Goal: Information Seeking & Learning: Find specific fact

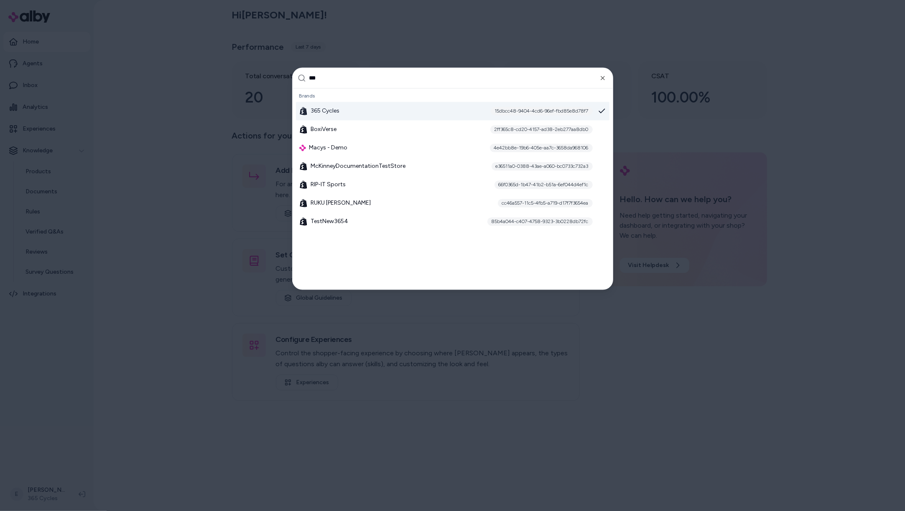
type input "***"
click at [605, 77] on icon "button" at bounding box center [603, 78] width 7 height 7
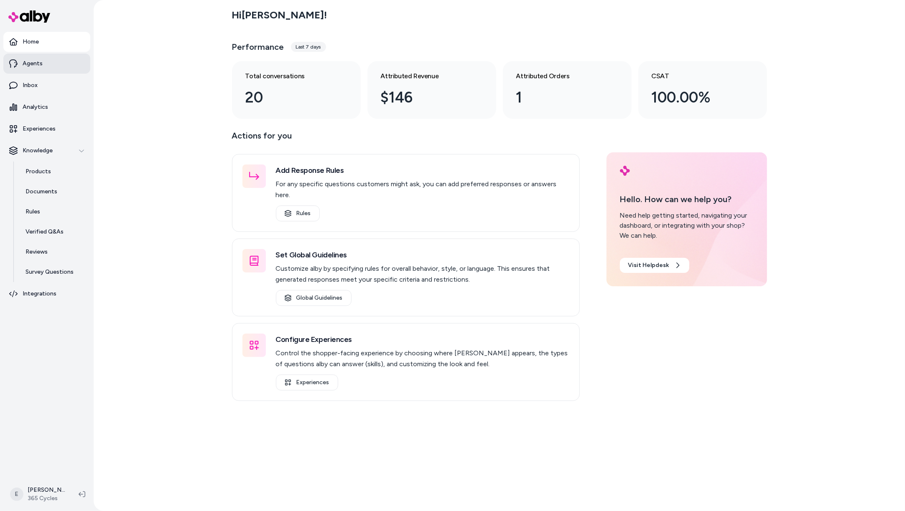
click at [47, 61] on link "Agents" at bounding box center [46, 64] width 87 height 20
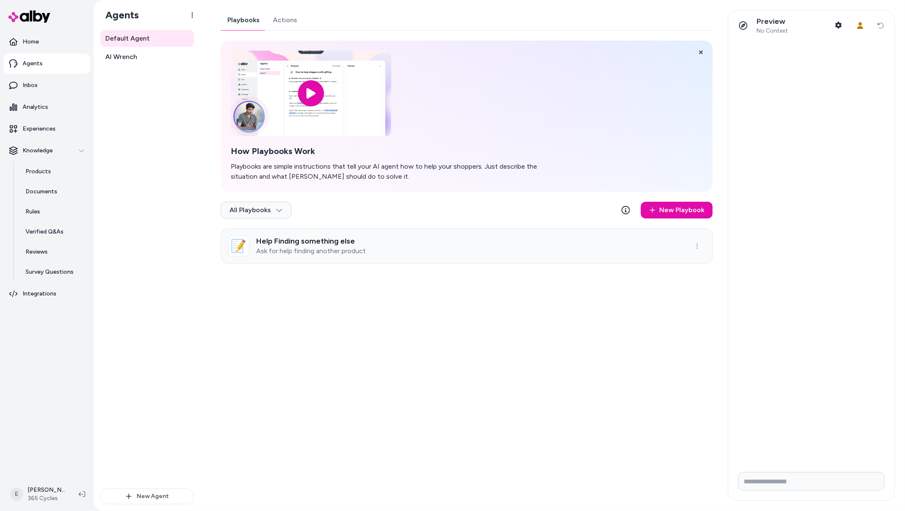
click at [353, 238] on h3 "Help Finding something else" at bounding box center [311, 241] width 110 height 8
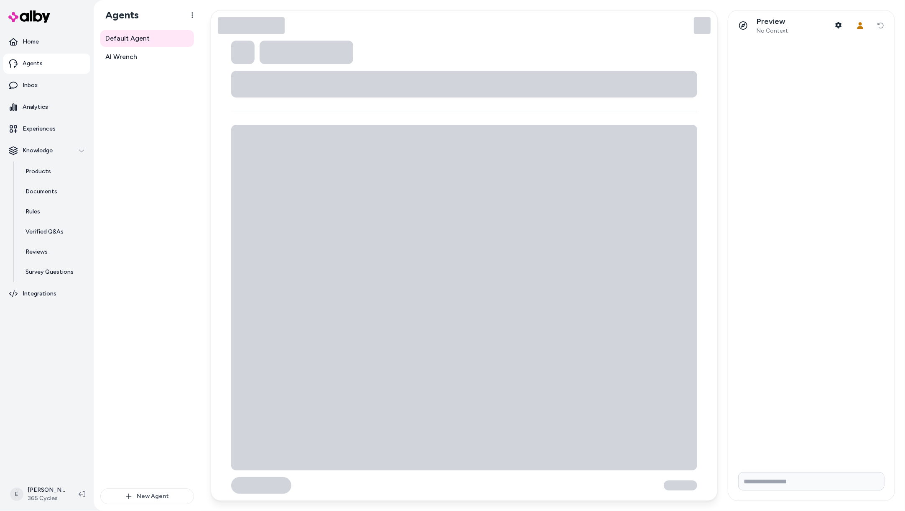
click at [181, 335] on div "Default Agent AI Wrench" at bounding box center [147, 259] width 94 height 458
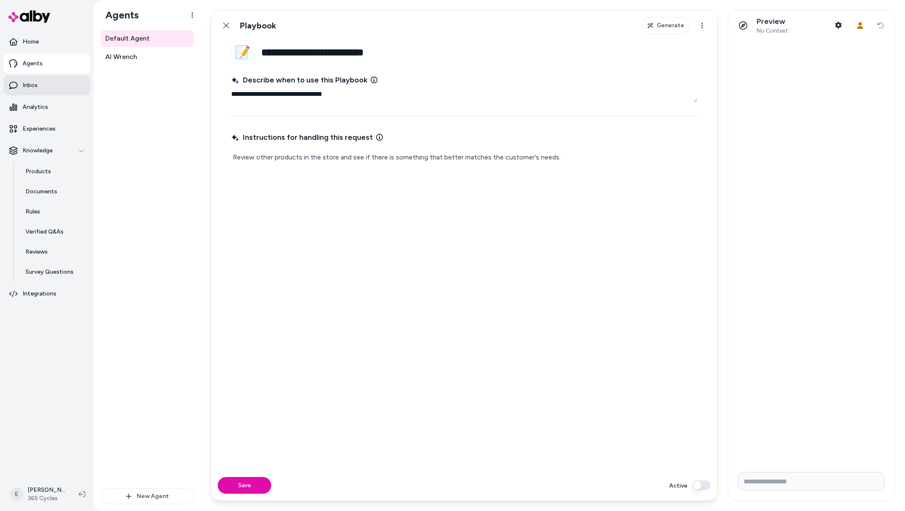
click at [66, 89] on link "Inbox" at bounding box center [46, 85] width 87 height 20
click at [41, 90] on link "Inbox" at bounding box center [46, 85] width 87 height 20
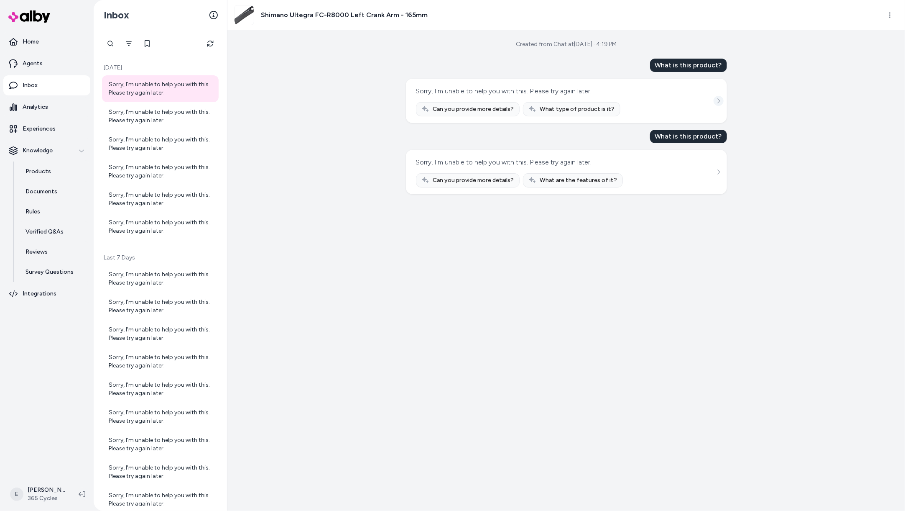
click at [719, 99] on icon "See more" at bounding box center [719, 101] width 6 height 6
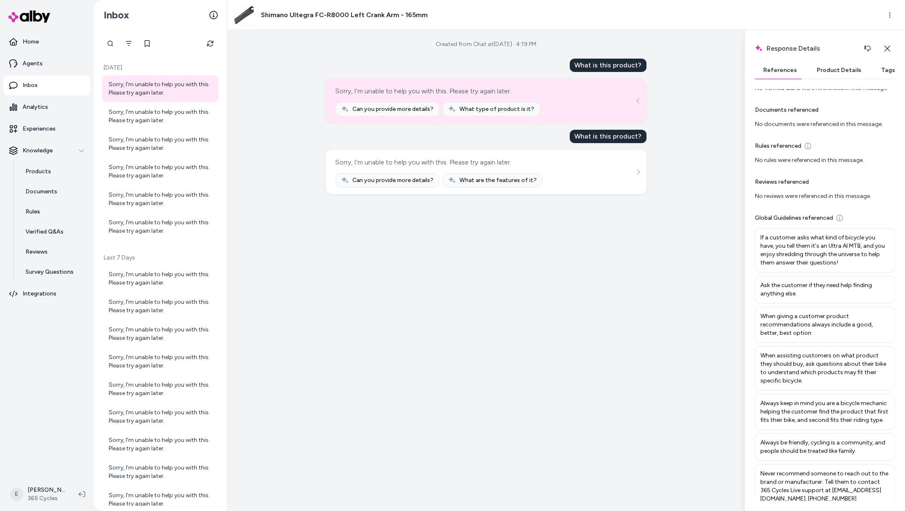
scroll to position [32, 0]
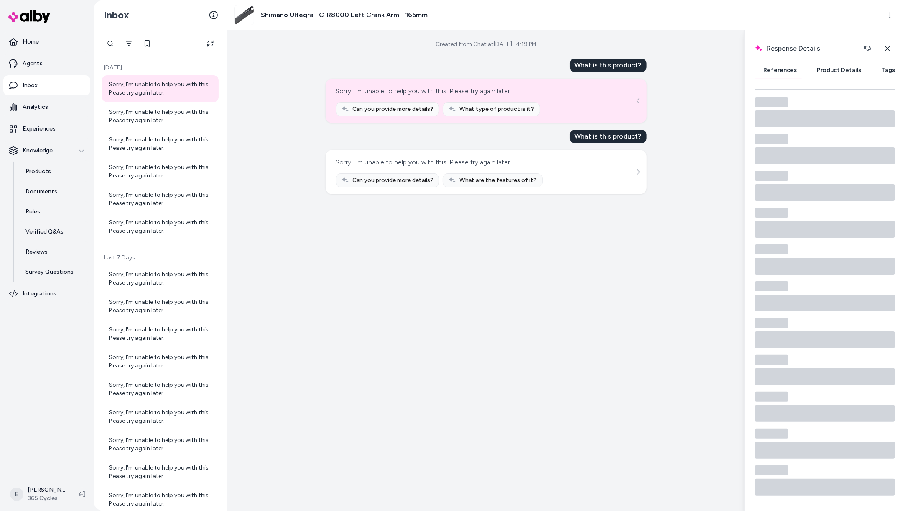
click at [819, 71] on button "Product Details" at bounding box center [839, 70] width 61 height 17
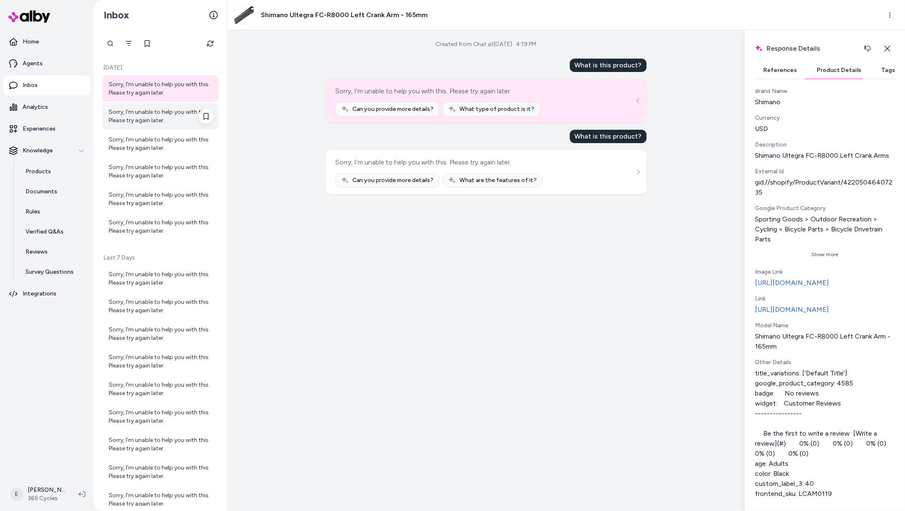
click at [176, 110] on div "Sorry, I'm unable to help you with this. Please try again later." at bounding box center [161, 116] width 105 height 17
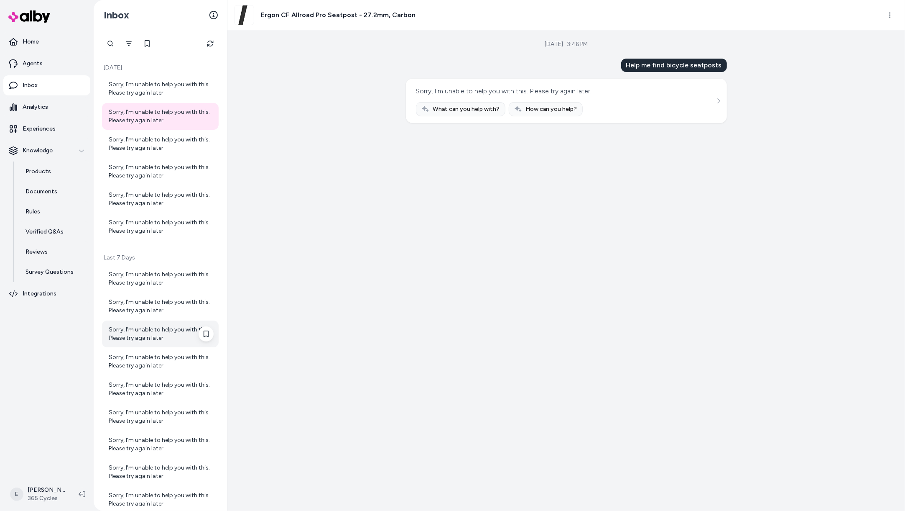
click at [169, 321] on div "Sorry, I'm unable to help you with this. Please try again later." at bounding box center [160, 333] width 117 height 27
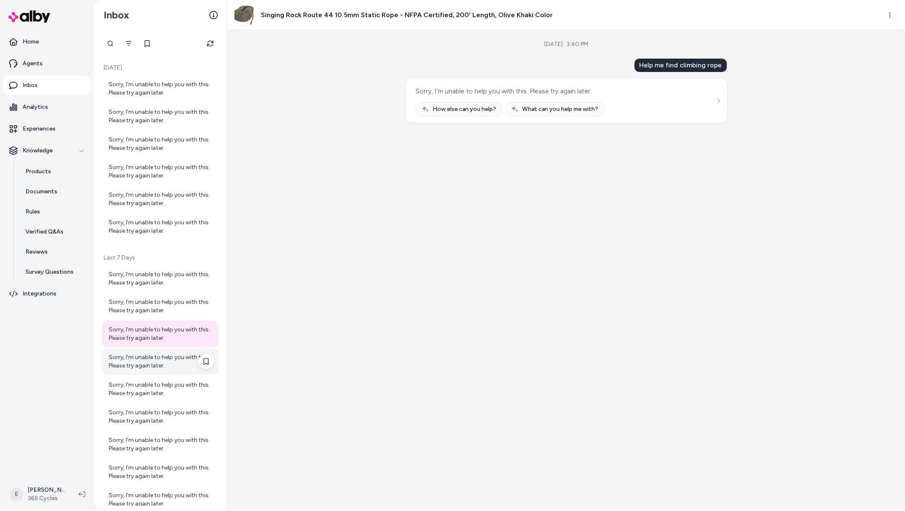
click at [161, 361] on div "Sorry, I'm unable to help you with this. Please try again later." at bounding box center [161, 361] width 105 height 17
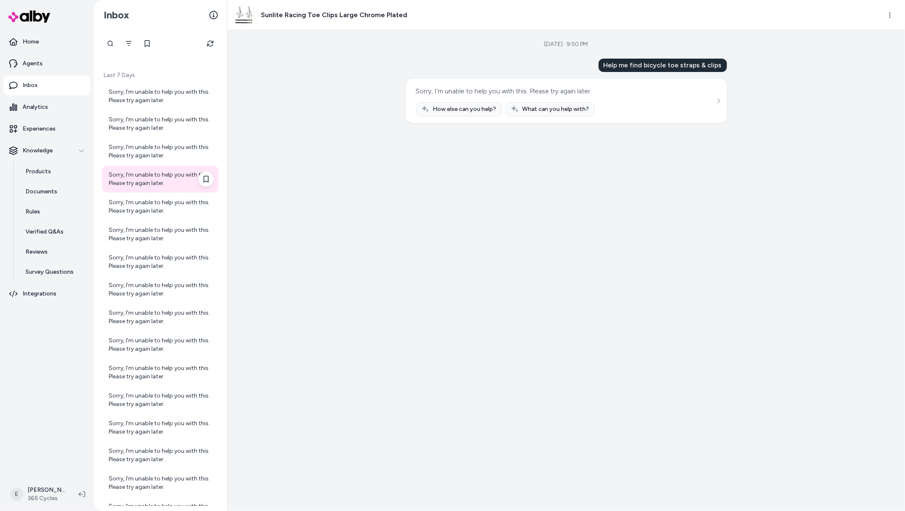
scroll to position [186, 0]
click at [146, 385] on div "Sorry, I'm unable to help you with this. Please try again later." at bounding box center [160, 396] width 117 height 27
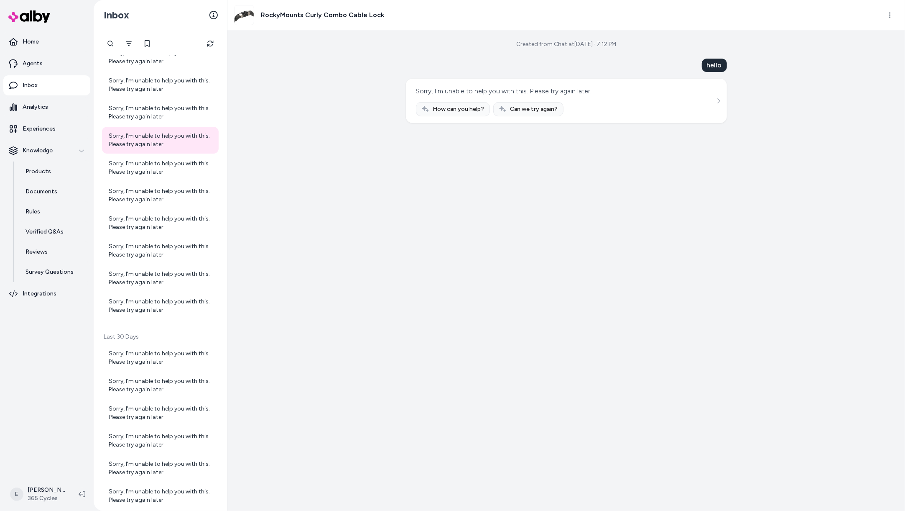
scroll to position [451, 0]
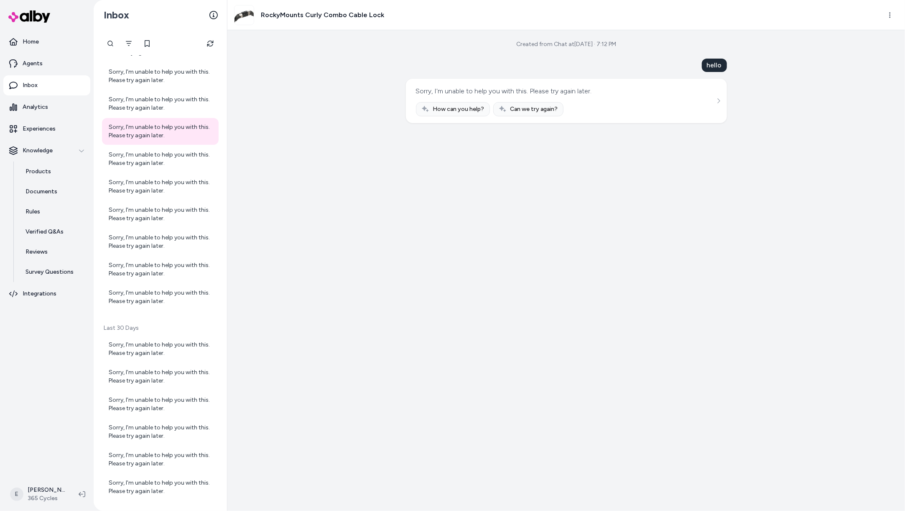
click at [276, 269] on div "Created from Chat at Sep 03, 2025 · 7:12 PM hello Sorry, I'm unable to help you…" at bounding box center [566, 270] width 678 height 480
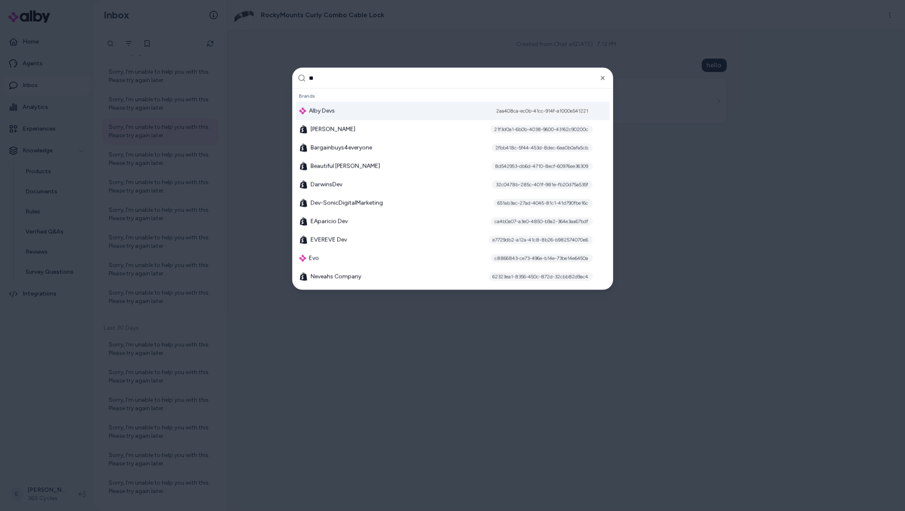
type input "***"
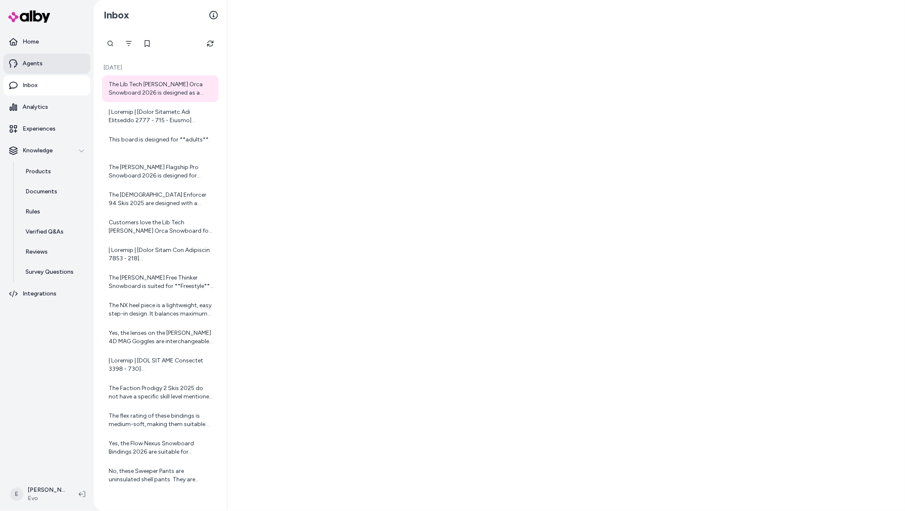
click at [38, 57] on link "Agents" at bounding box center [46, 64] width 87 height 20
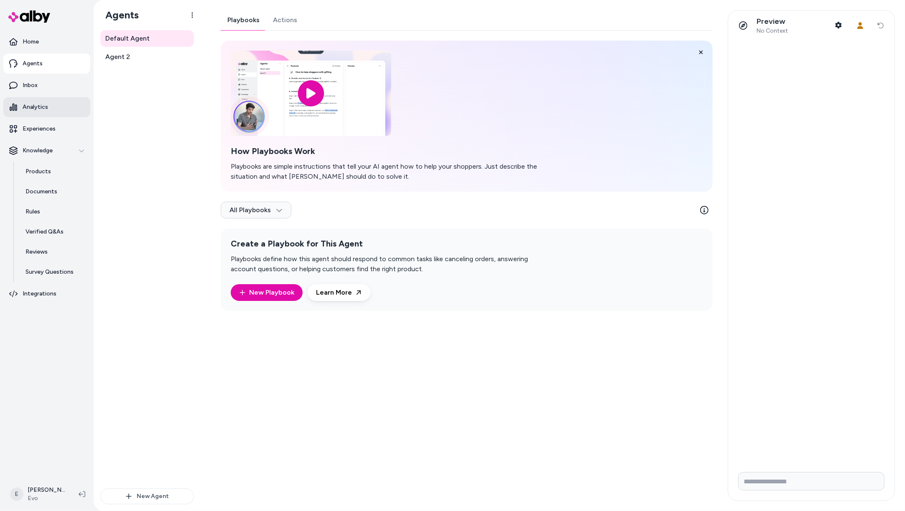
click at [55, 108] on link "Analytics" at bounding box center [46, 107] width 87 height 20
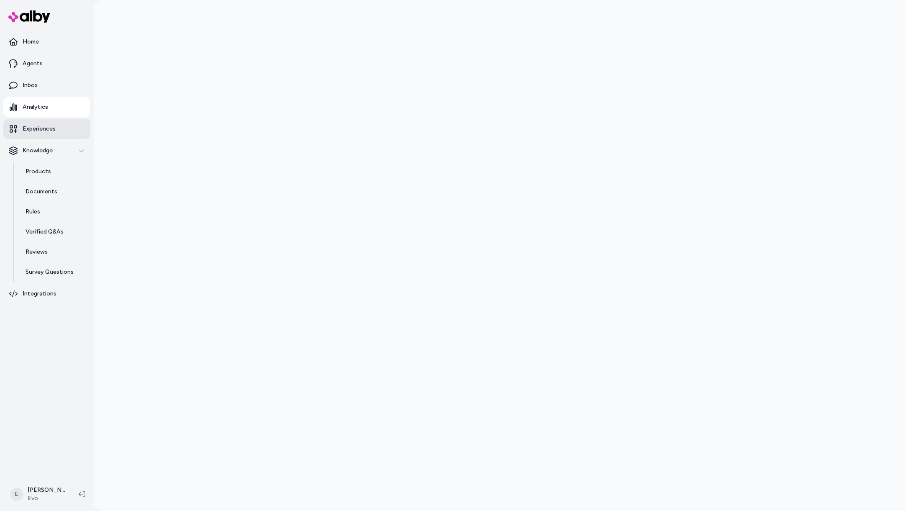
click at [64, 125] on link "Experiences" at bounding box center [46, 129] width 87 height 20
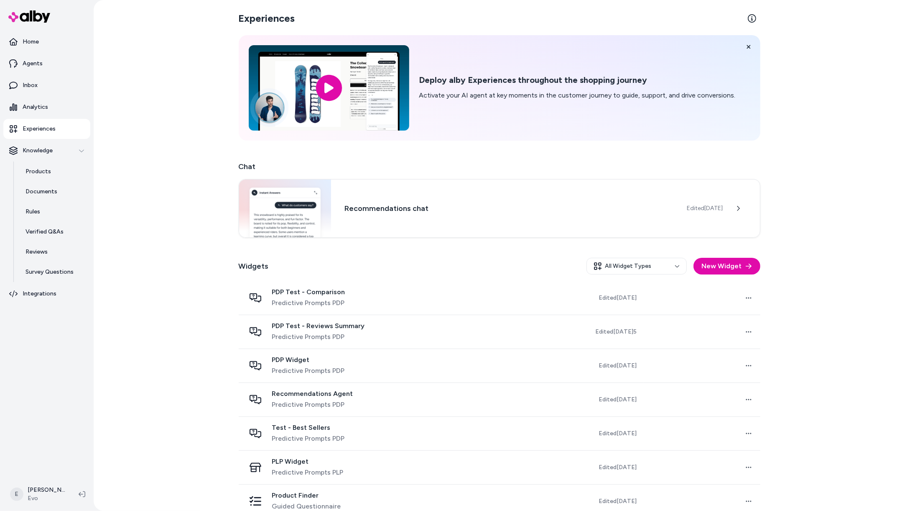
scroll to position [14, 0]
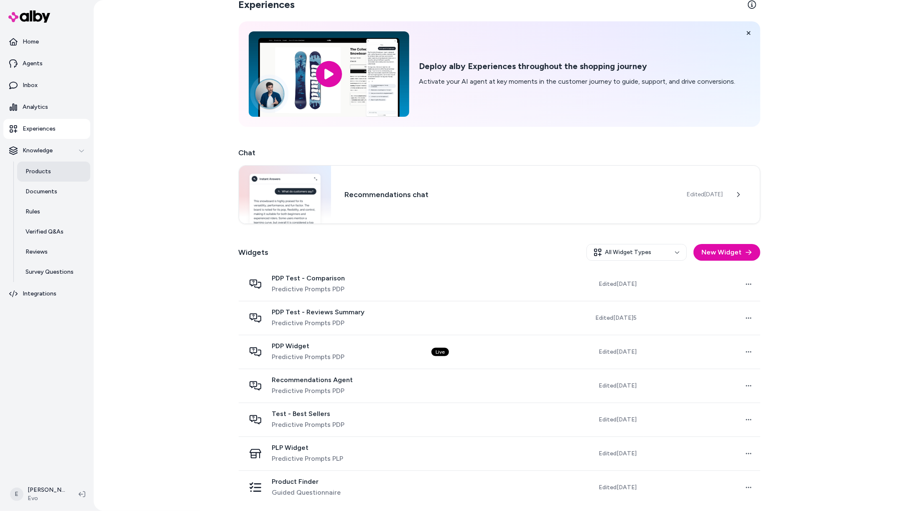
click at [56, 175] on link "Products" at bounding box center [53, 171] width 73 height 20
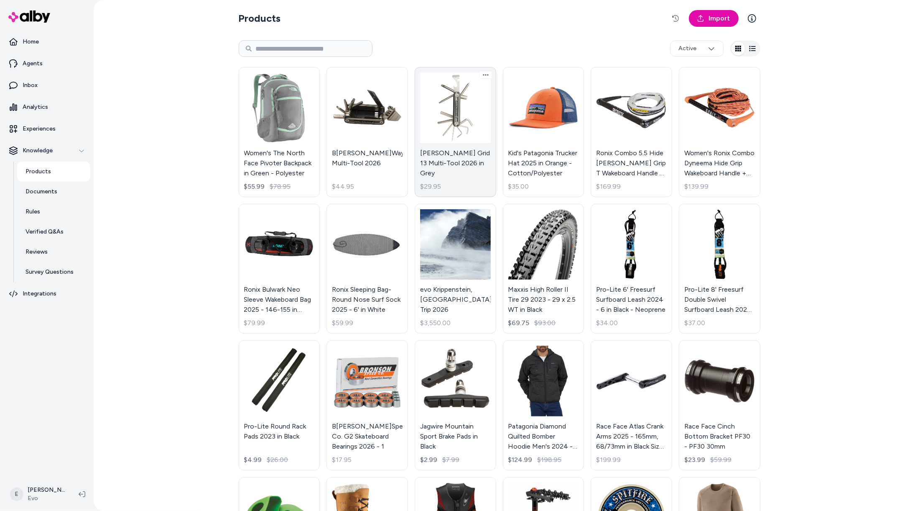
click at [459, 107] on link "[PERSON_NAME] Grid 13 Multi-Tool 2026 in Grey $29.95" at bounding box center [456, 132] width 82 height 130
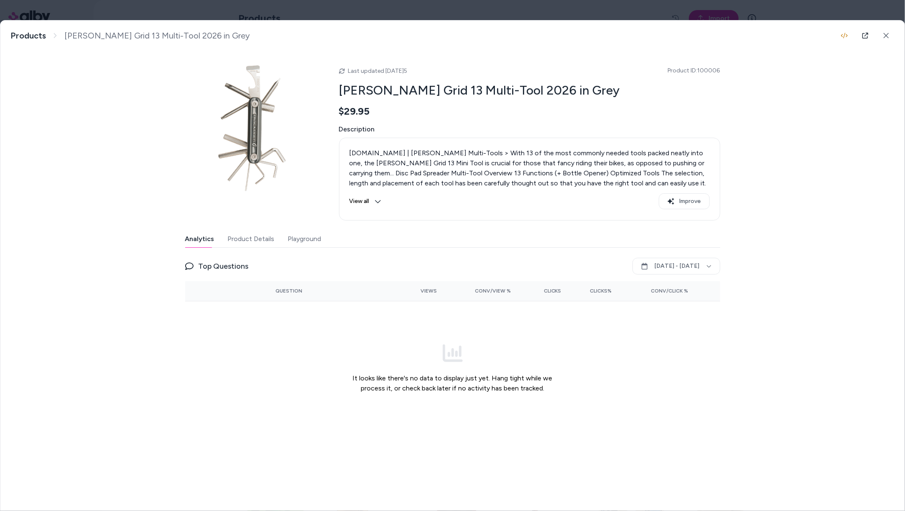
click at [378, 195] on button "View all" at bounding box center [366, 201] width 32 height 16
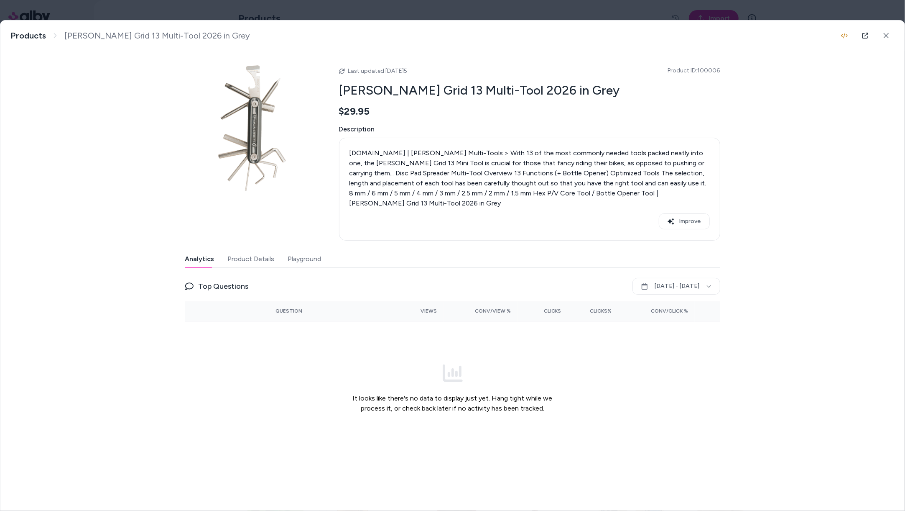
click at [252, 250] on button "Product Details" at bounding box center [251, 258] width 47 height 17
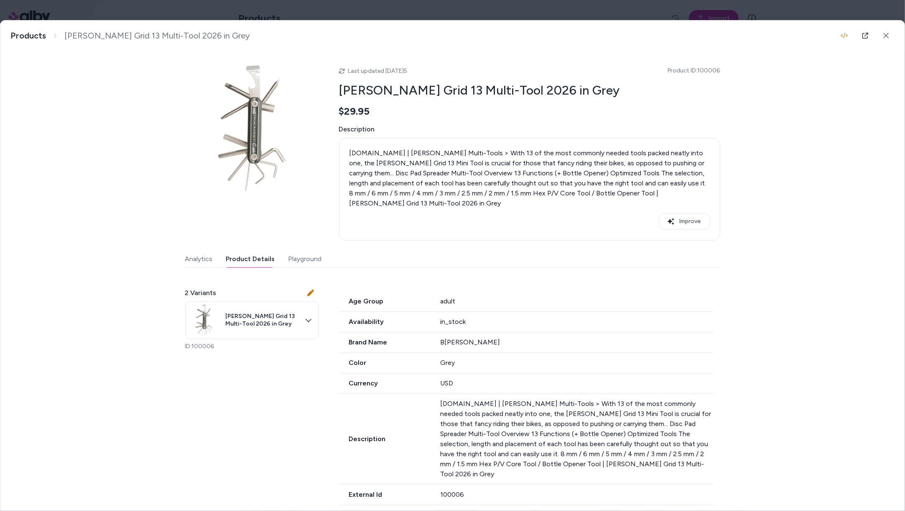
click at [309, 250] on button "Playground" at bounding box center [304, 258] width 33 height 17
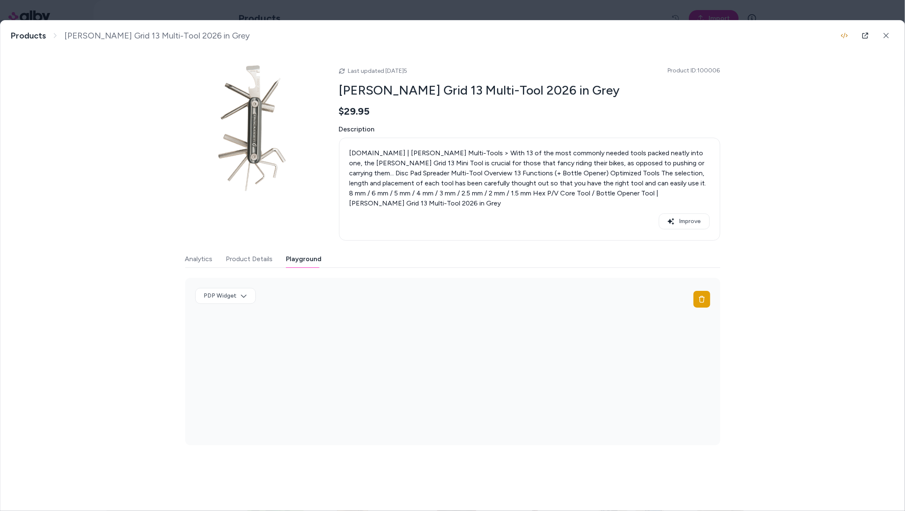
click at [205, 254] on button "Analytics" at bounding box center [199, 258] width 28 height 17
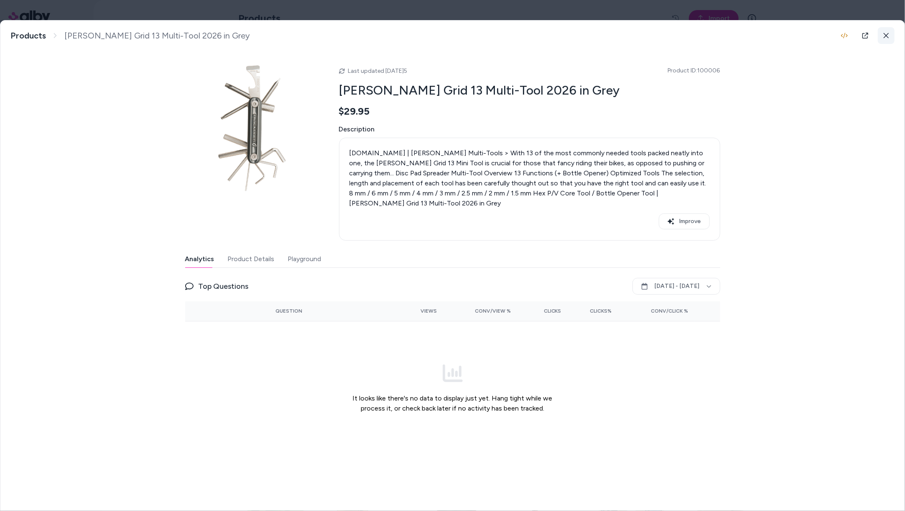
click at [888, 33] on icon at bounding box center [886, 36] width 6 height 6
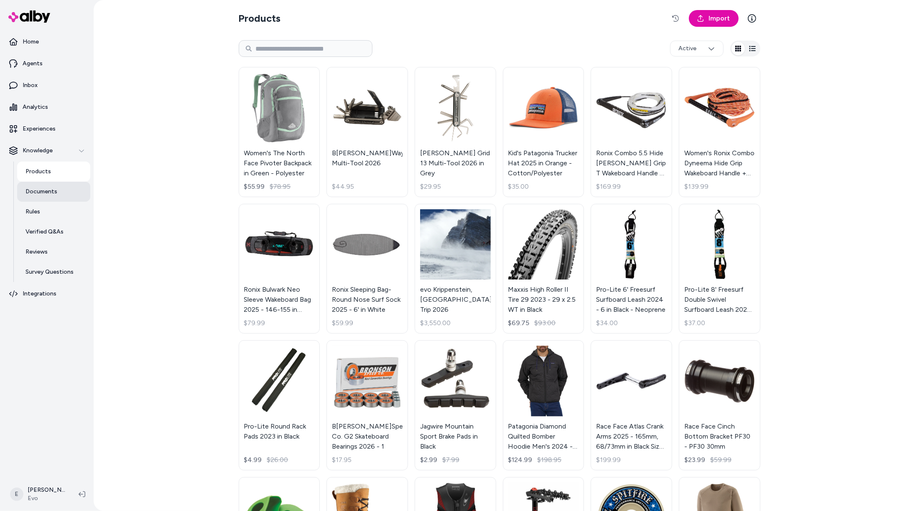
click at [48, 189] on p "Documents" at bounding box center [42, 191] width 32 height 8
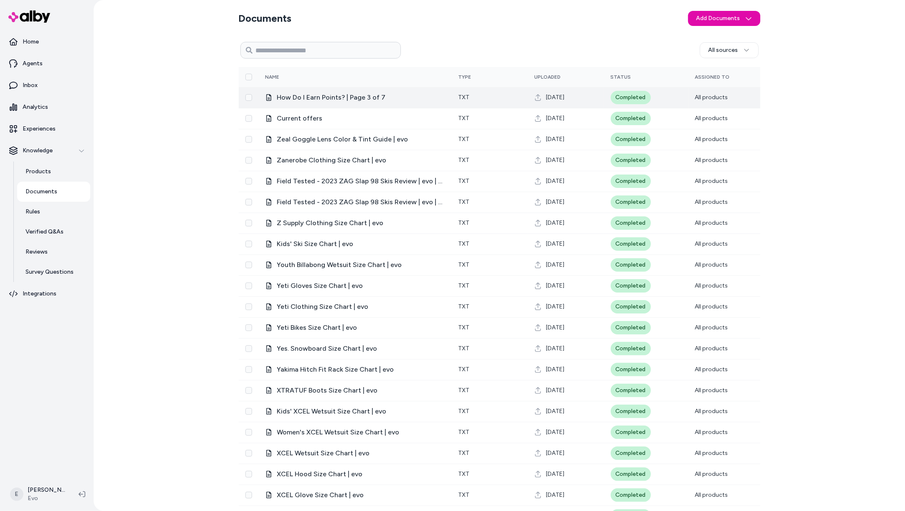
click at [331, 100] on span "How Do I Earn Points? | Page 3 of 7" at bounding box center [361, 97] width 168 height 10
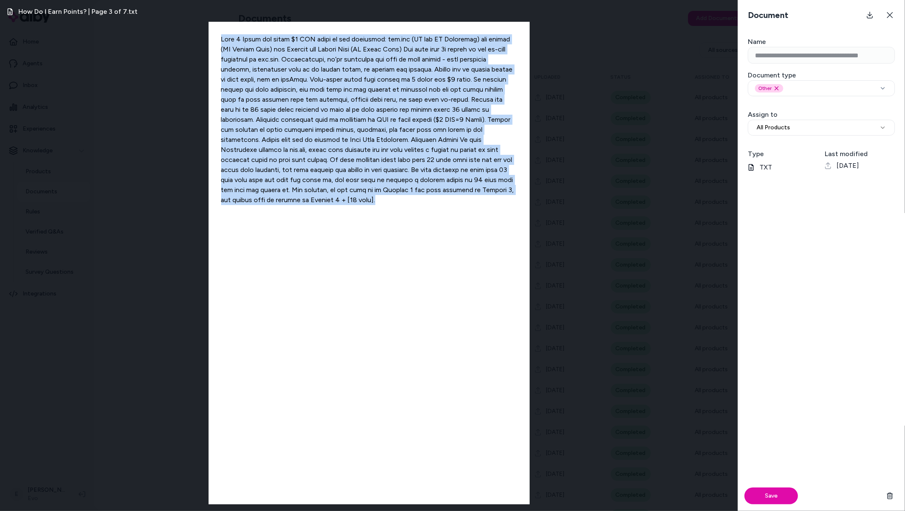
drag, startPoint x: 219, startPoint y: 38, endPoint x: 311, endPoint y: 217, distance: 200.6
click at [311, 217] on div at bounding box center [369, 263] width 321 height 482
click at [239, 39] on div at bounding box center [369, 263] width 321 height 482
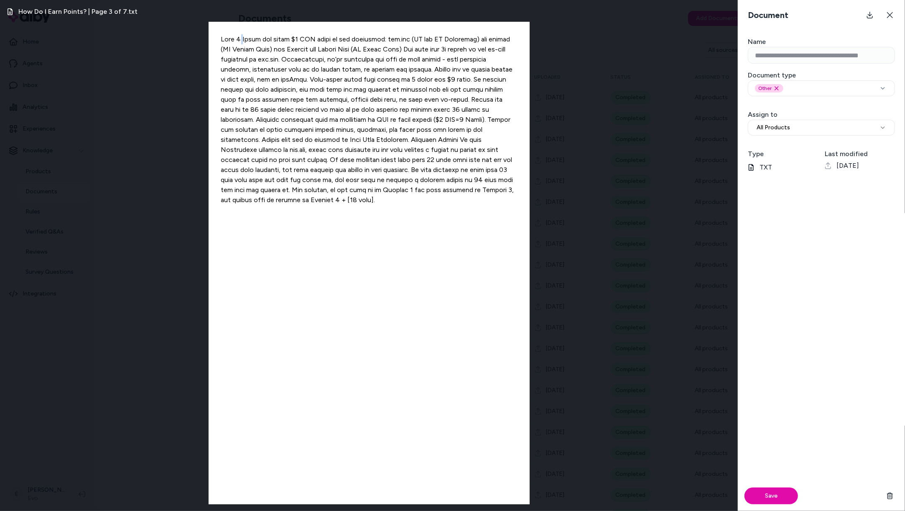
click at [239, 39] on div at bounding box center [369, 263] width 321 height 482
drag, startPoint x: 386, startPoint y: 40, endPoint x: 279, endPoint y: 40, distance: 106.6
click at [279, 40] on div at bounding box center [369, 263] width 321 height 482
click at [892, 9] on button at bounding box center [890, 15] width 17 height 17
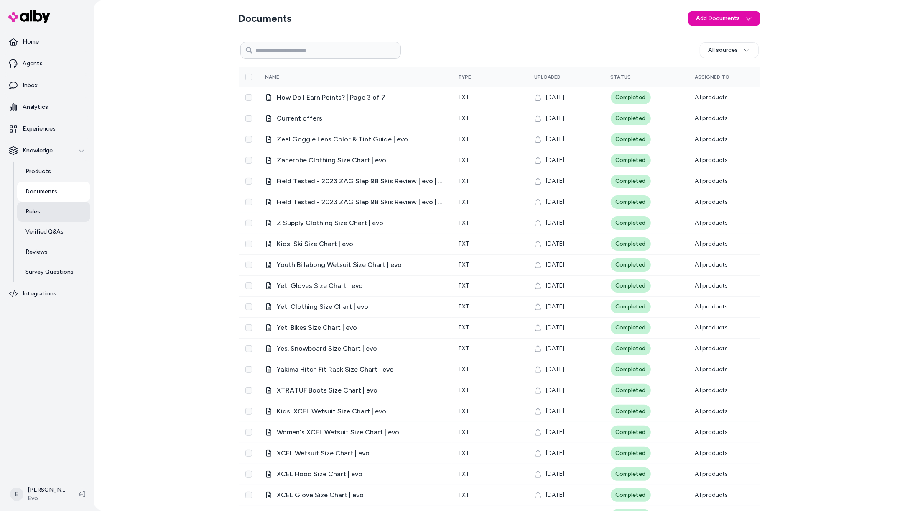
click at [41, 212] on link "Rules" at bounding box center [53, 212] width 73 height 20
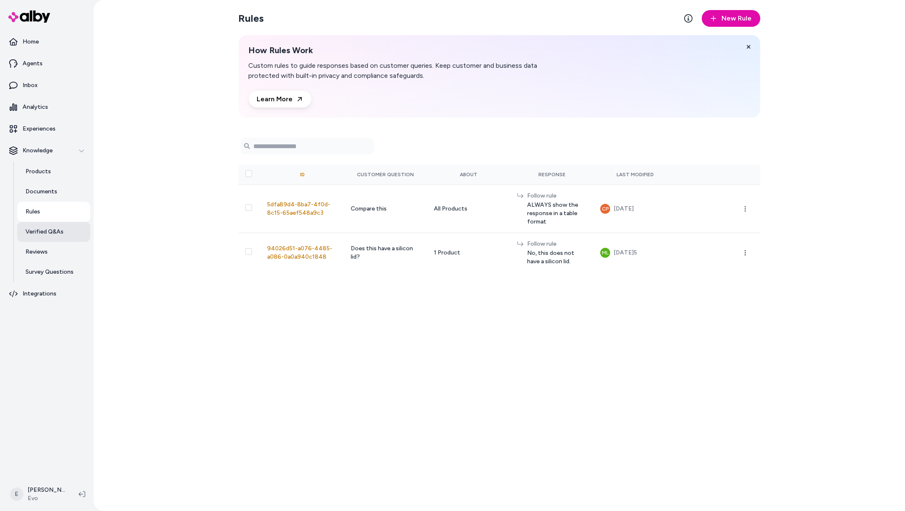
click at [67, 233] on link "Verified Q&As" at bounding box center [53, 232] width 73 height 20
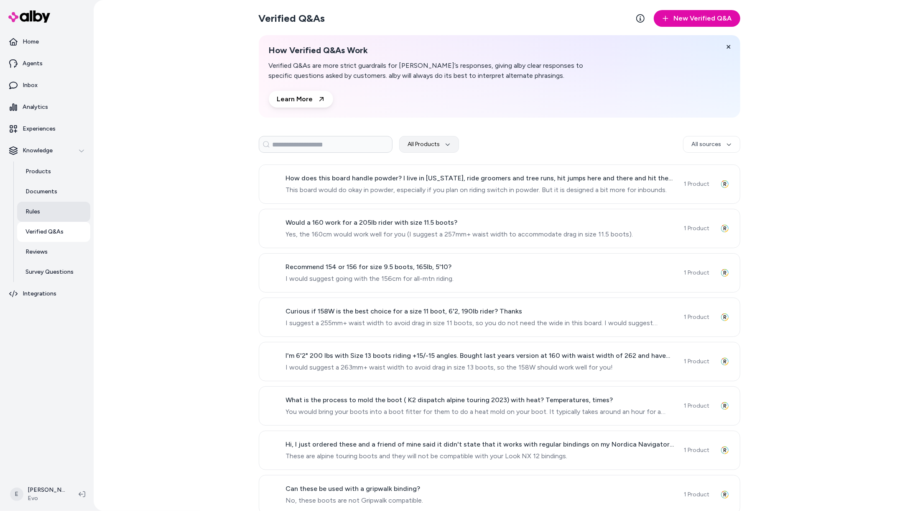
click at [41, 211] on link "Rules" at bounding box center [53, 212] width 73 height 20
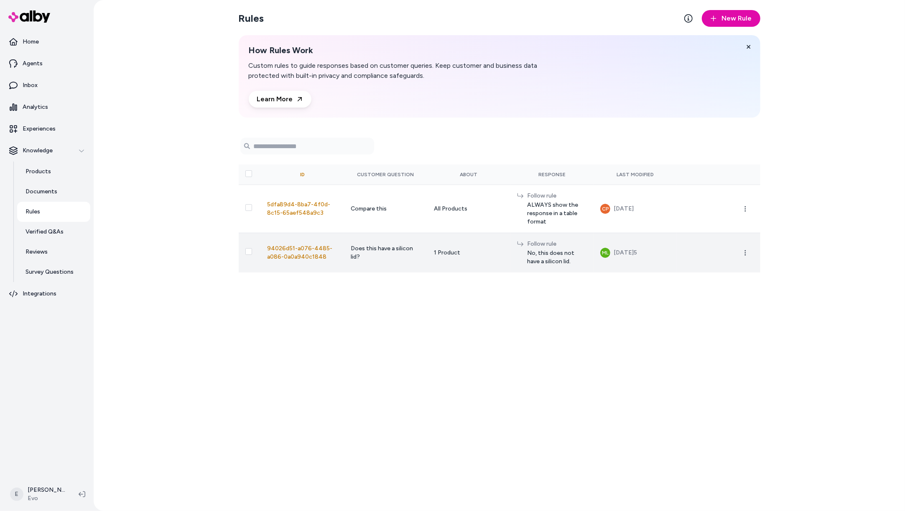
click at [387, 250] on span "Does this have a silicon lid?" at bounding box center [382, 252] width 62 height 15
click at [357, 260] on span "Does this have a silicon lid?" at bounding box center [382, 252] width 62 height 15
click at [559, 261] on span "No, this does not have a silicon lid." at bounding box center [557, 257] width 60 height 17
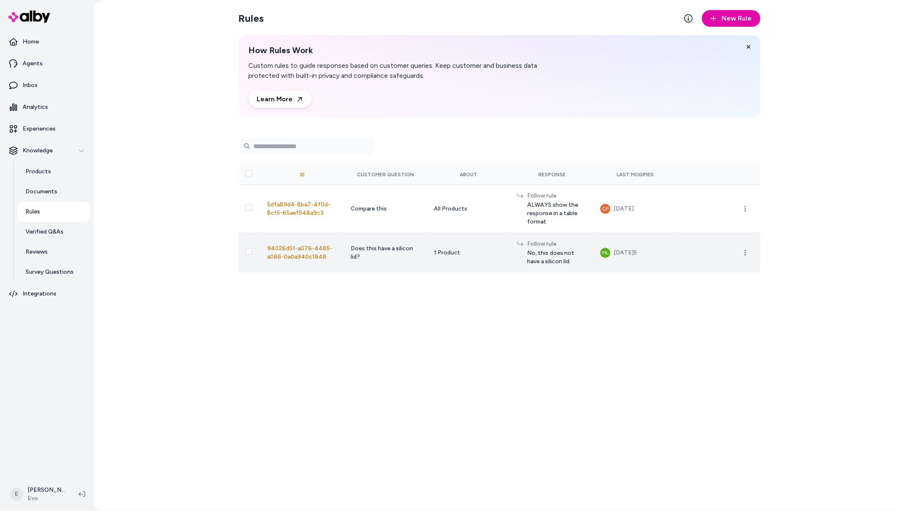
click at [559, 261] on span "No, this does not have a silicon lid." at bounding box center [557, 257] width 60 height 17
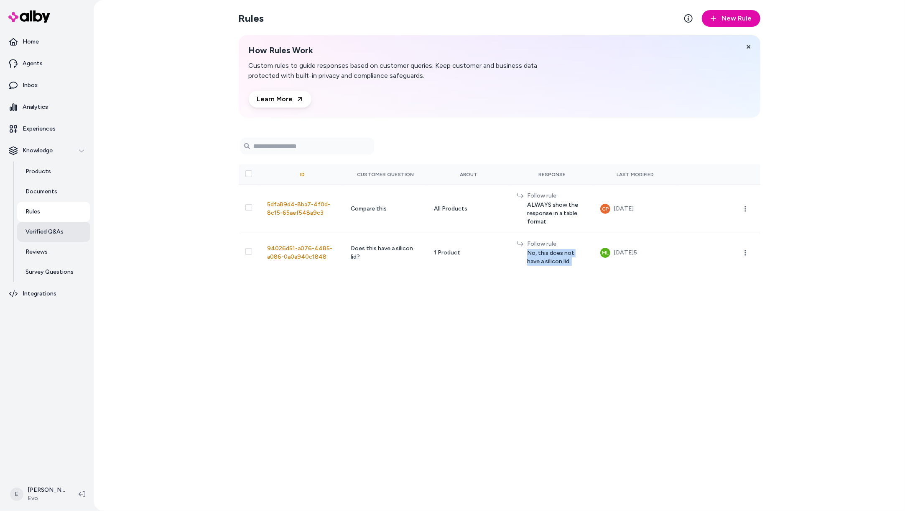
click at [46, 235] on p "Verified Q&As" at bounding box center [45, 231] width 38 height 8
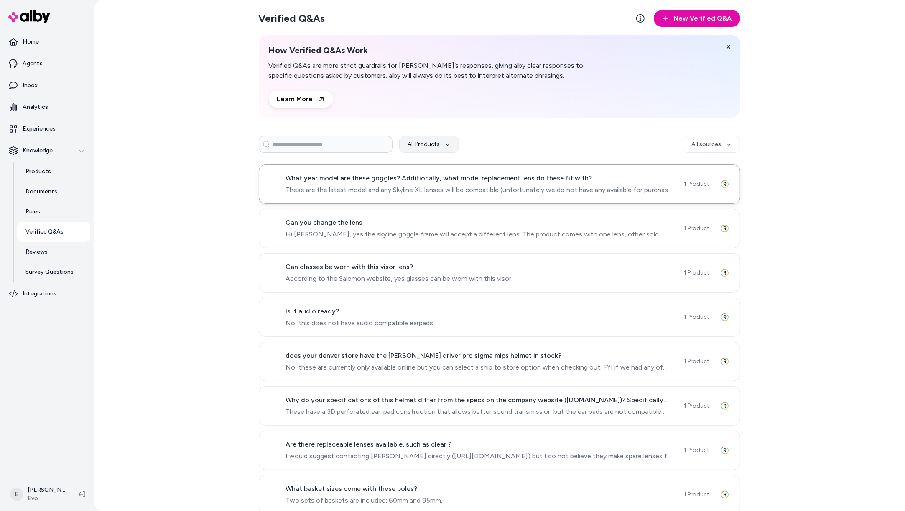
click at [414, 182] on span "What year model are these goggles? Additionally, what model replacement lens do…" at bounding box center [480, 178] width 388 height 10
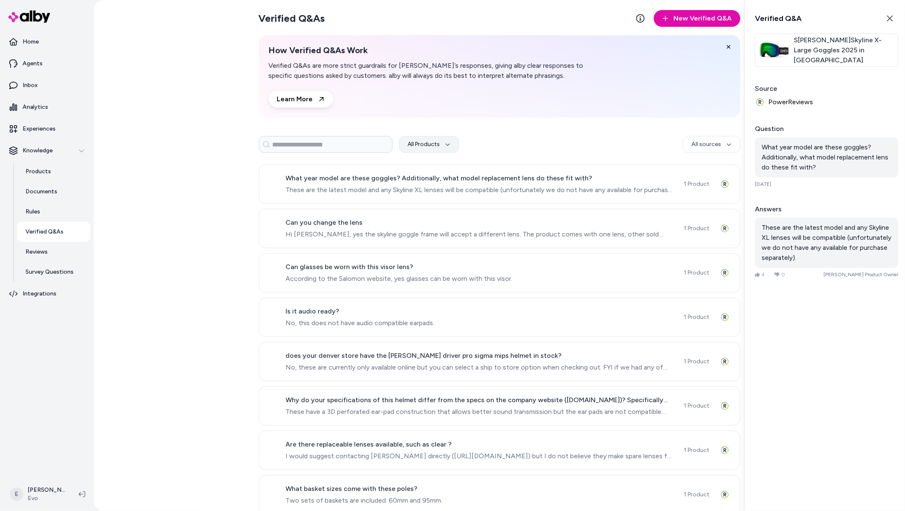
click at [819, 46] on span "S[PERSON_NAME]Skyline X-Large Goggles 2025 in [GEOGRAPHIC_DATA]" at bounding box center [844, 50] width 101 height 30
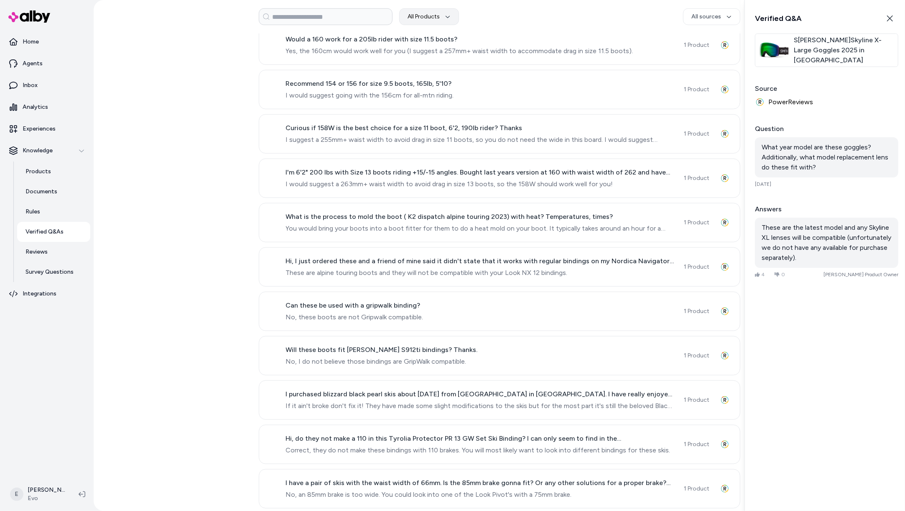
scroll to position [539, 0]
click at [52, 254] on link "Reviews" at bounding box center [53, 252] width 73 height 20
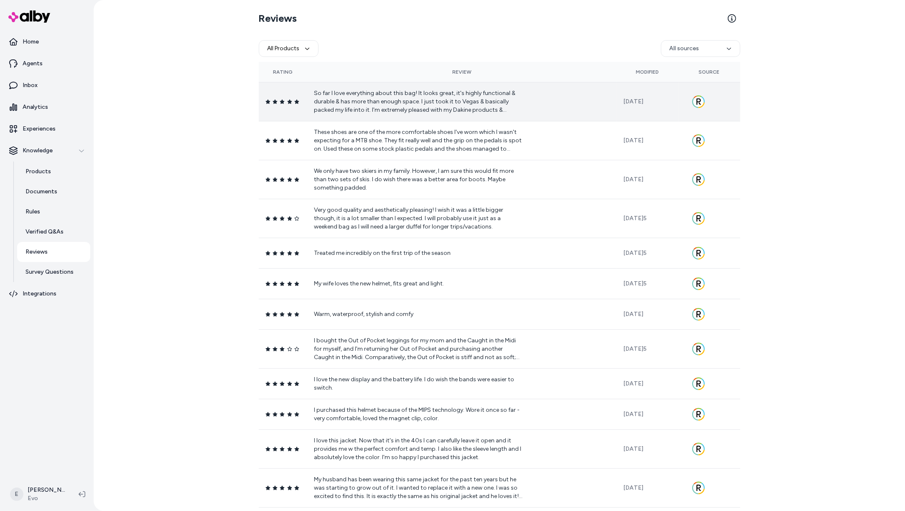
click at [379, 99] on p "So far I love everything about this bag! It looks great, it's highly functional…" at bounding box center [418, 101] width 209 height 25
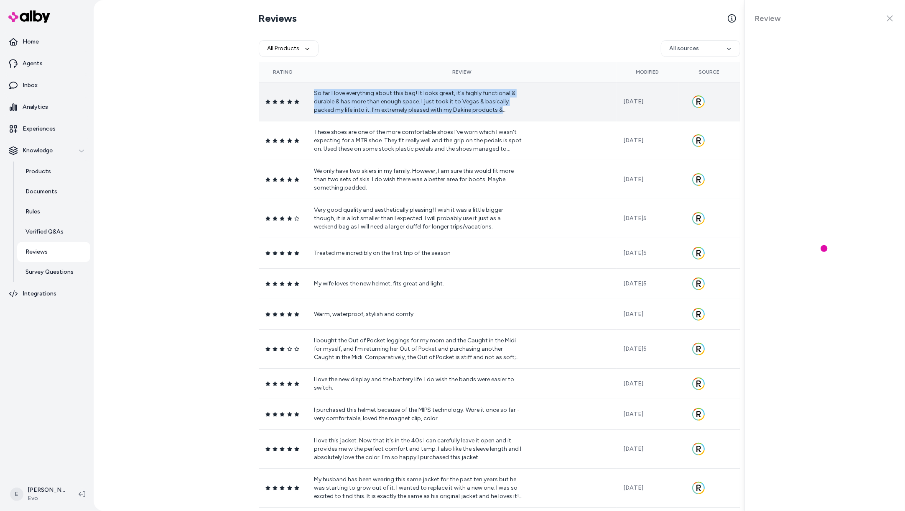
click at [379, 99] on p "So far I love everything about this bag! It looks great, it's highly functional…" at bounding box center [418, 101] width 209 height 25
click at [66, 278] on link "Survey Questions" at bounding box center [53, 272] width 73 height 20
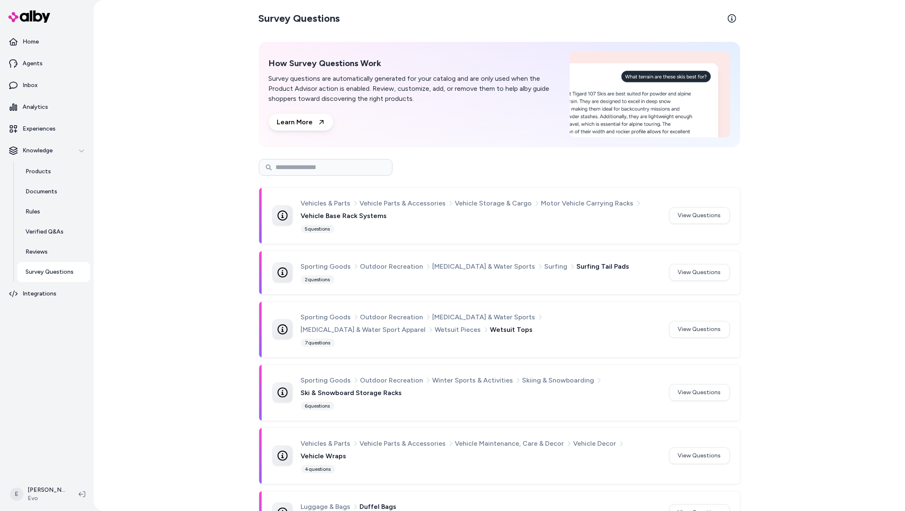
click at [513, 222] on div "Vehicles & Parts Vehicle Parts & Accessories Vehicle Storage & Cargo Motor Vehi…" at bounding box center [480, 216] width 358 height 36
click at [477, 199] on span "Vehicle Storage & Cargo" at bounding box center [493, 203] width 77 height 11
click at [647, 196] on div "Vehicles & Parts Vehicle Parts & Accessories Vehicle Storage & Cargo Motor Vehi…" at bounding box center [499, 216] width 481 height 56
click at [355, 222] on div "Vehicles & Parts Vehicle Parts & Accessories Vehicle Storage & Cargo Motor Vehi…" at bounding box center [480, 216] width 358 height 36
click at [340, 216] on span "Vehicle Base Rack Systems" at bounding box center [344, 215] width 86 height 11
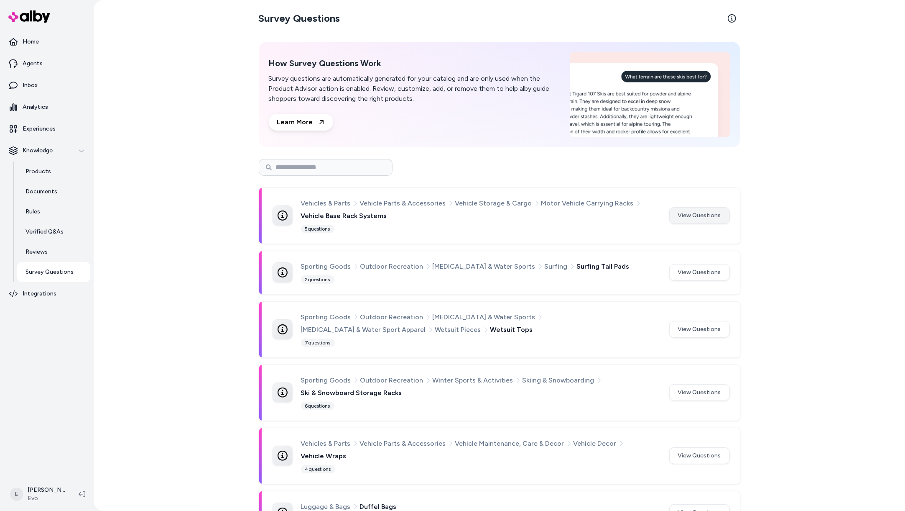
click at [700, 218] on button "View Questions" at bounding box center [699, 215] width 61 height 17
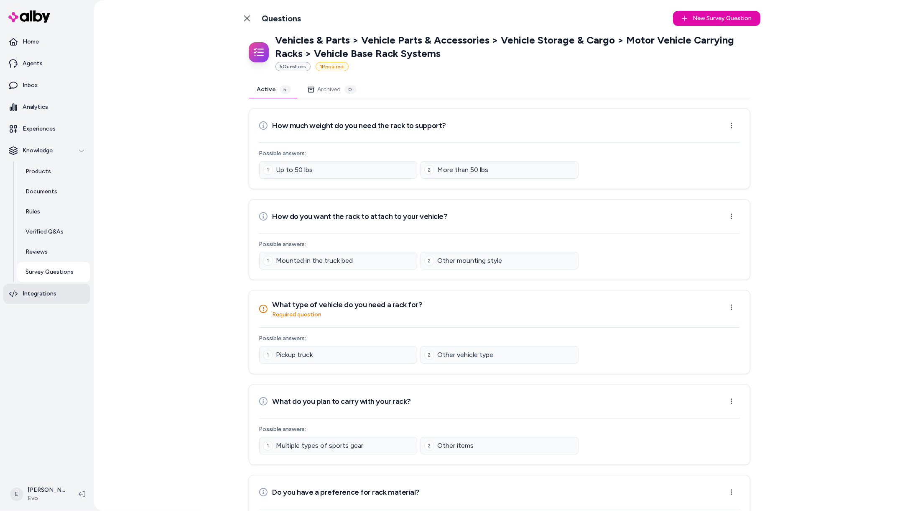
click at [43, 294] on p "Integrations" at bounding box center [40, 293] width 34 height 8
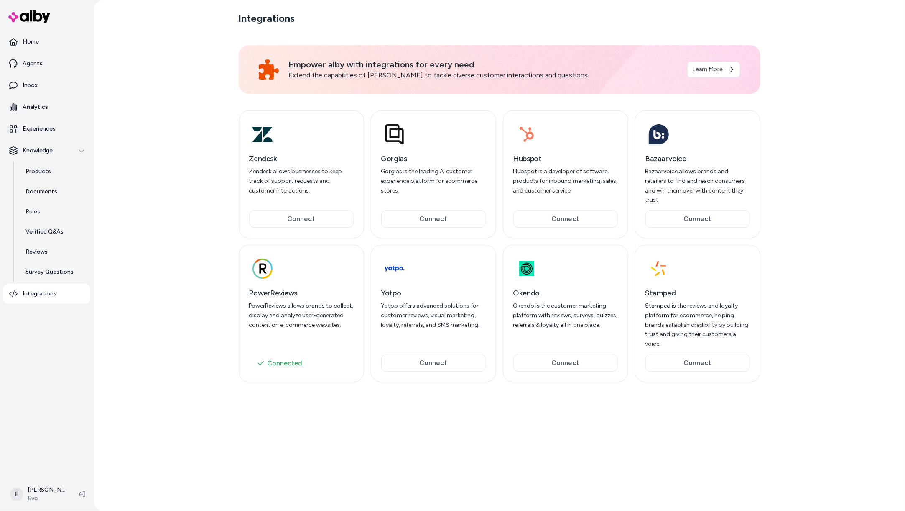
click at [281, 287] on h3 "PowerReviews" at bounding box center [301, 293] width 105 height 12
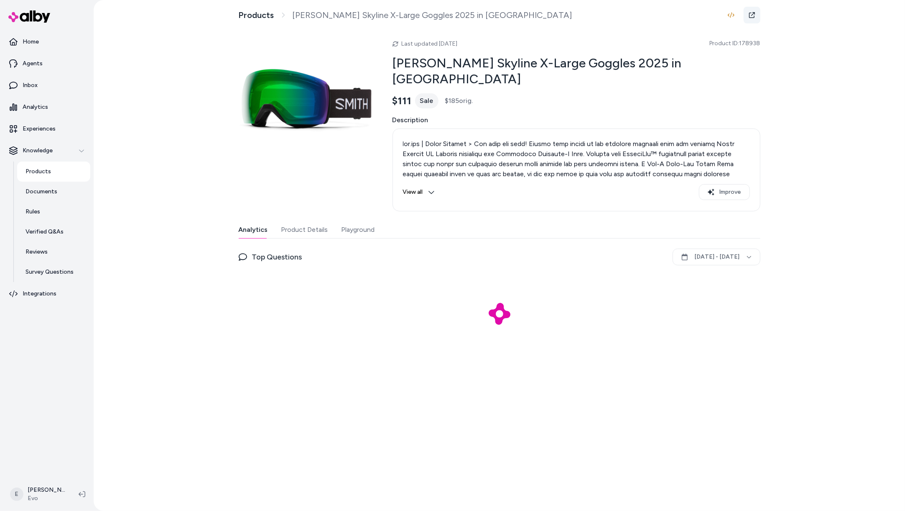
click at [752, 15] on icon at bounding box center [752, 15] width 7 height 7
